Goal: Task Accomplishment & Management: Manage account settings

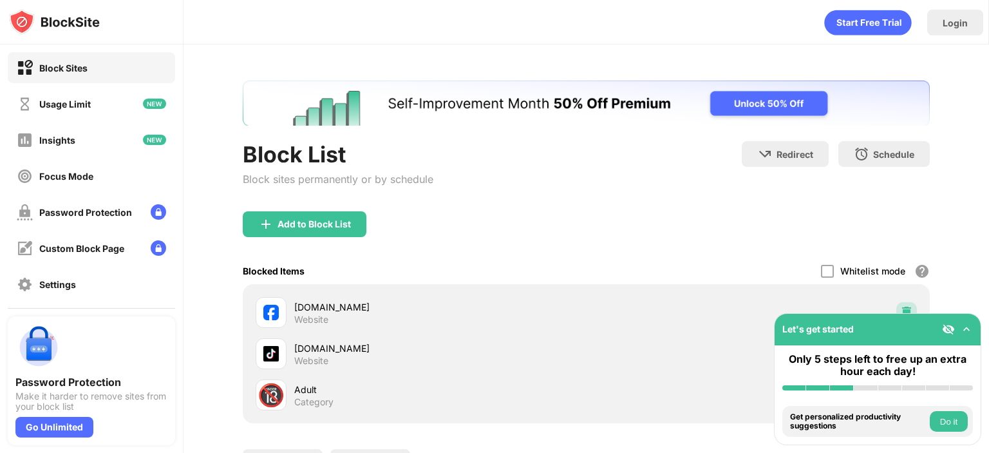
click at [901, 306] on img at bounding box center [906, 312] width 13 height 13
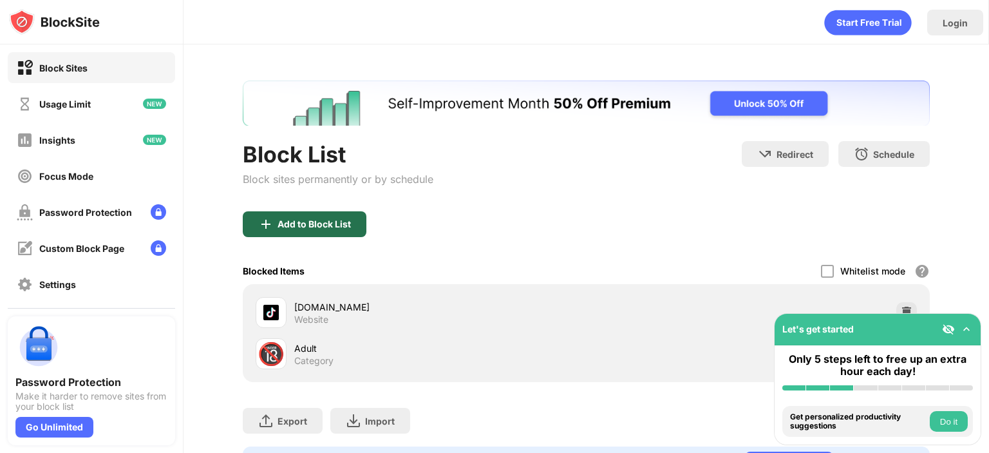
click at [339, 216] on div "Add to Block List" at bounding box center [305, 224] width 124 height 26
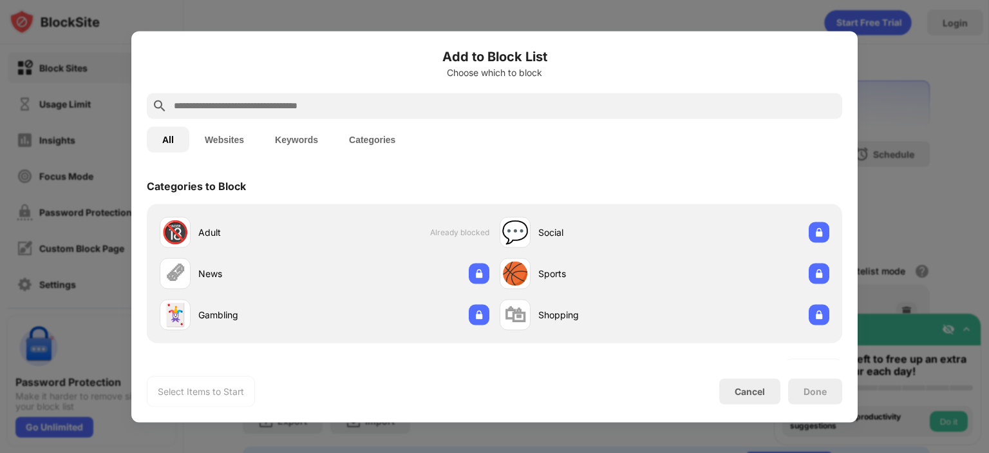
click at [417, 108] on input "text" at bounding box center [505, 105] width 664 height 15
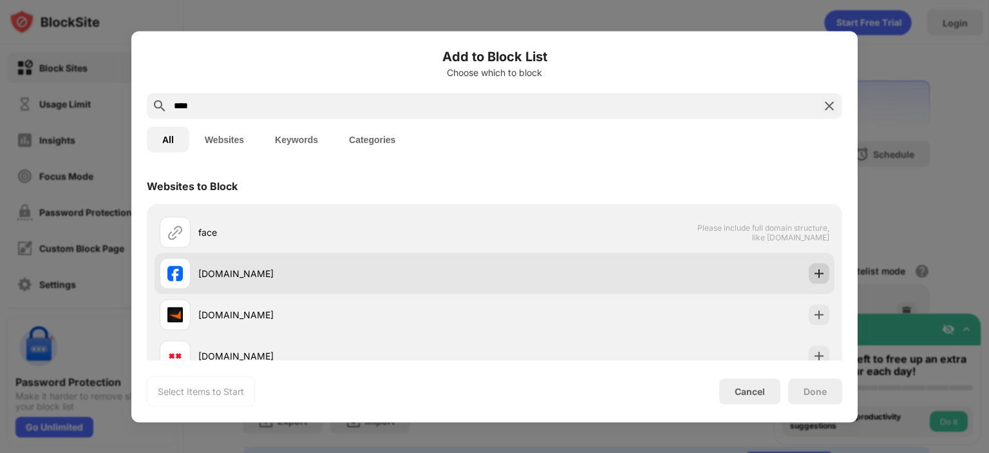
type input "****"
click at [809, 272] on div at bounding box center [819, 273] width 21 height 21
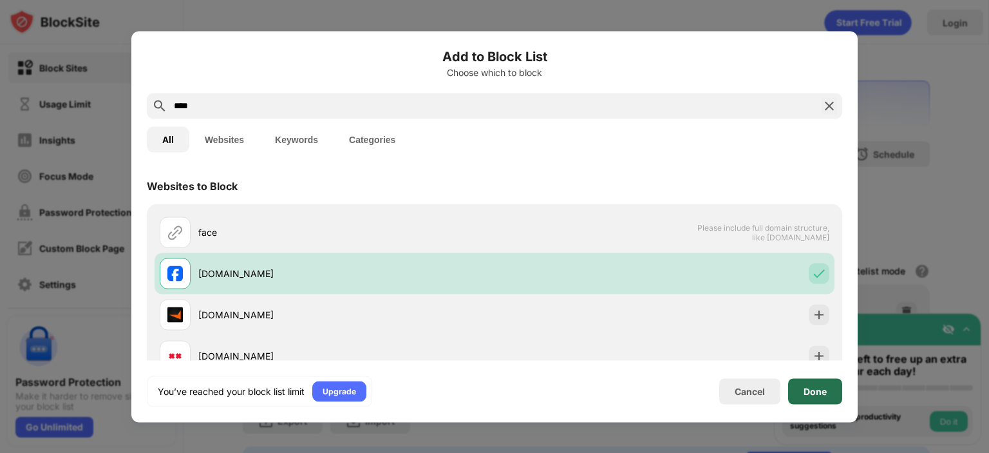
click at [818, 383] on div "Done" at bounding box center [815, 391] width 54 height 26
